Goal: Task Accomplishment & Management: Complete application form

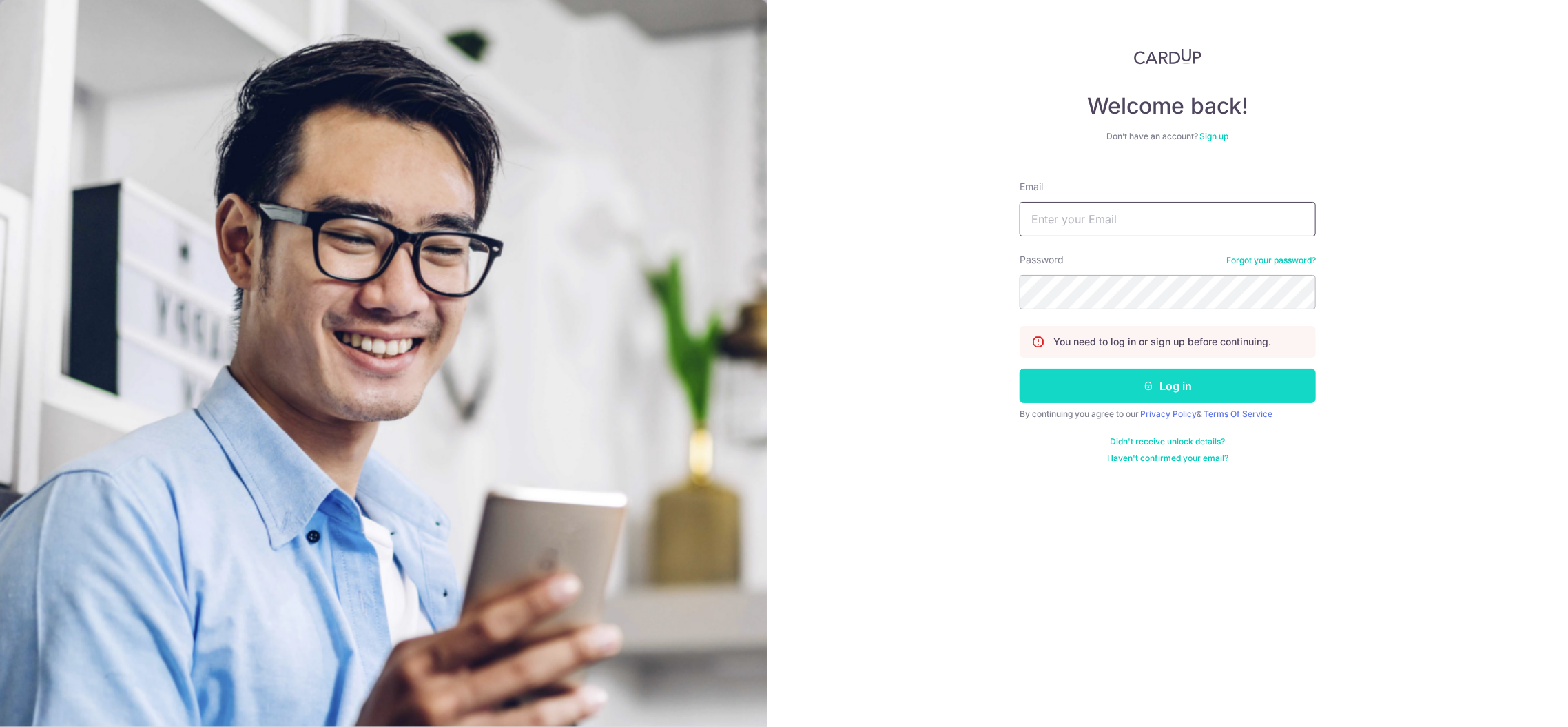
type input "[EMAIL_ADDRESS][DOMAIN_NAME]"
click at [1080, 391] on button "Log in" at bounding box center [1168, 386] width 296 height 34
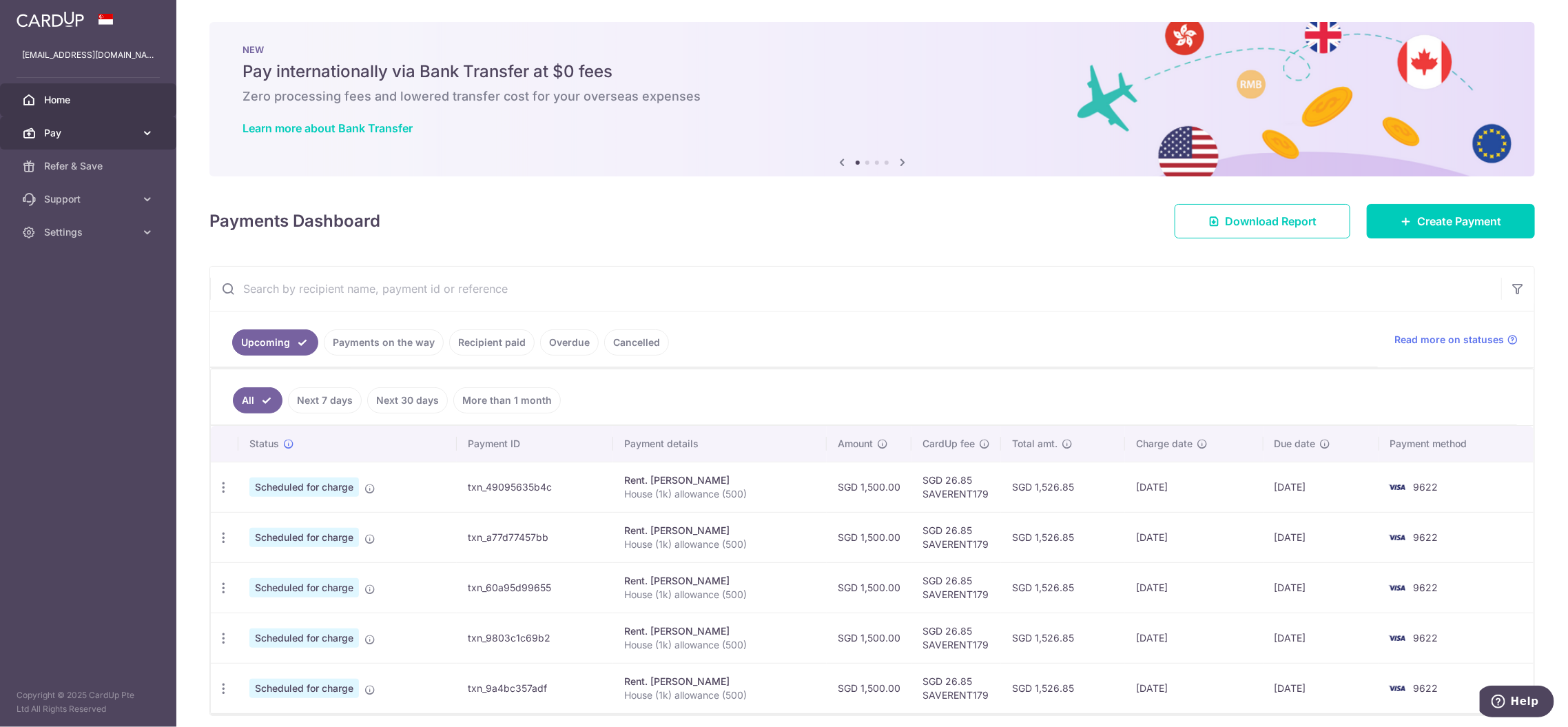
click at [99, 127] on span "Pay" at bounding box center [89, 133] width 91 height 14
click at [83, 207] on link "Recipients" at bounding box center [88, 199] width 176 height 33
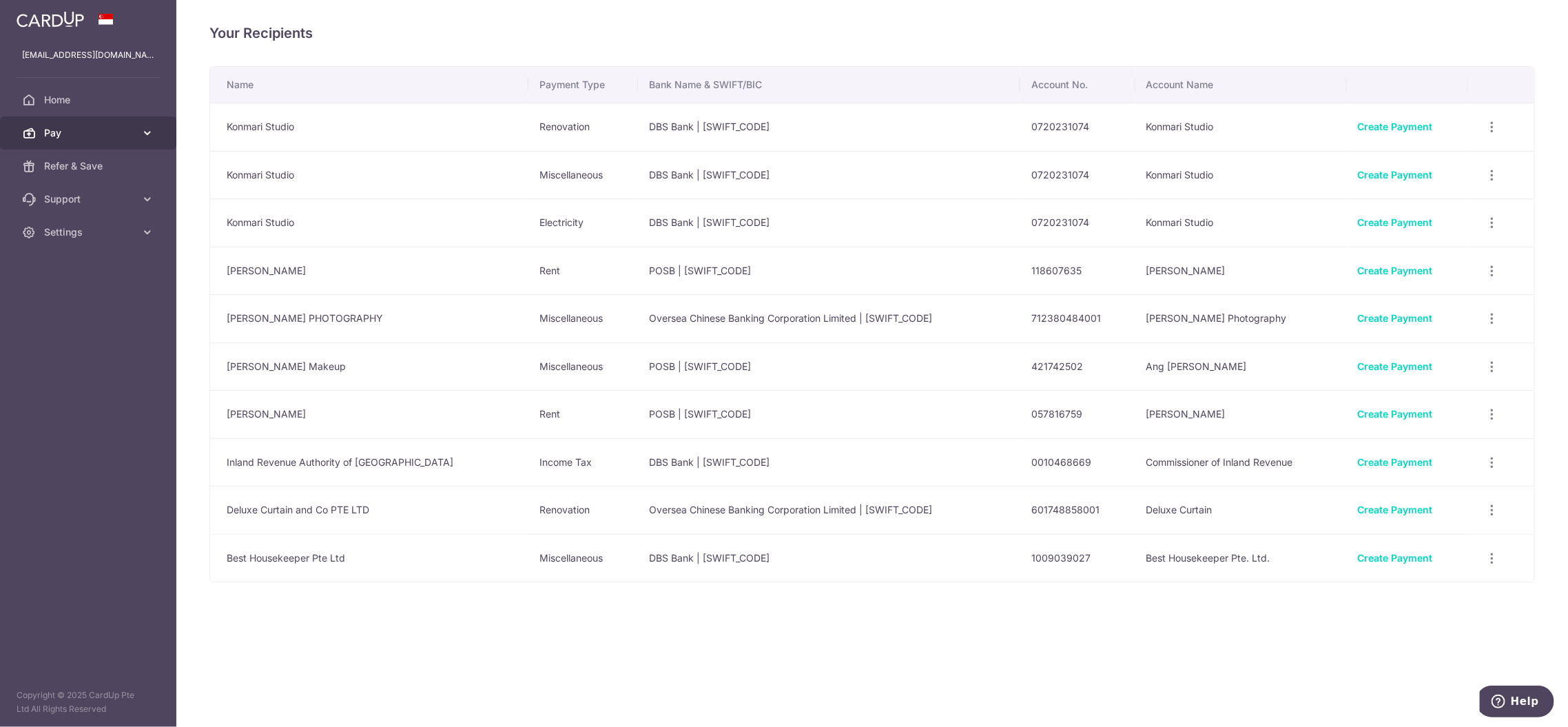
click at [71, 126] on span "Pay" at bounding box center [89, 133] width 91 height 14
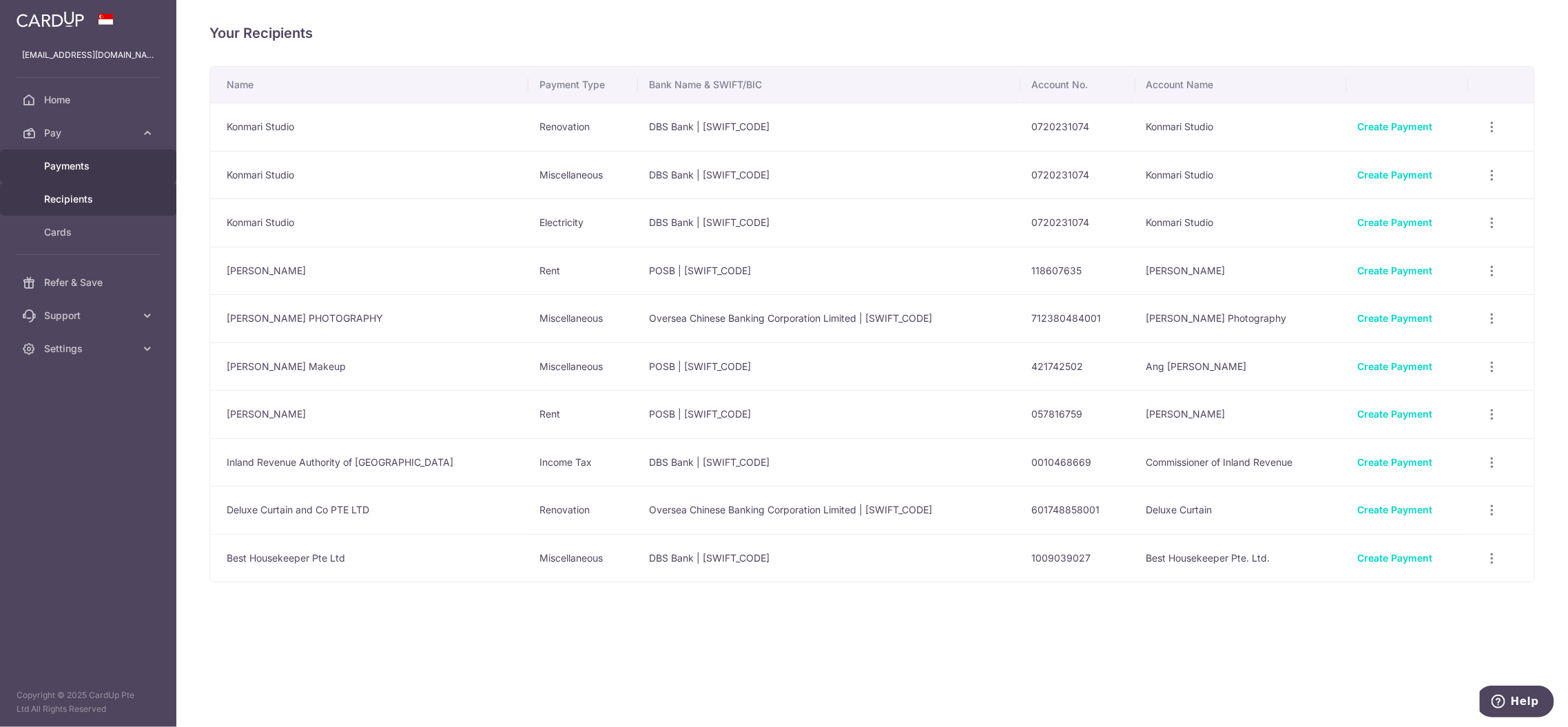
click at [70, 162] on span "Payments" at bounding box center [89, 166] width 91 height 14
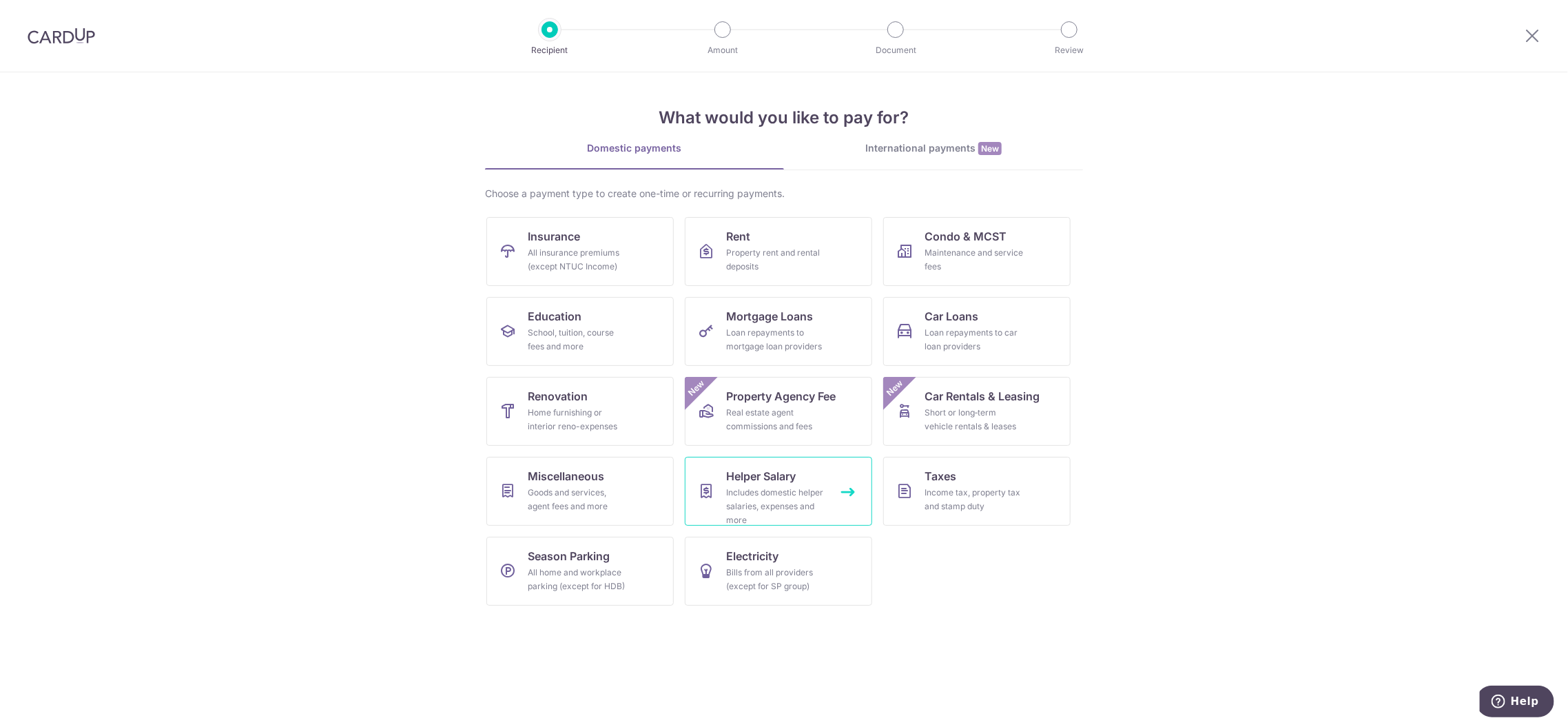
click at [826, 515] on link "Helper Salary Includes domestic helper salaries, expenses and more" at bounding box center [778, 491] width 187 height 69
